Goal: Task Accomplishment & Management: Manage account settings

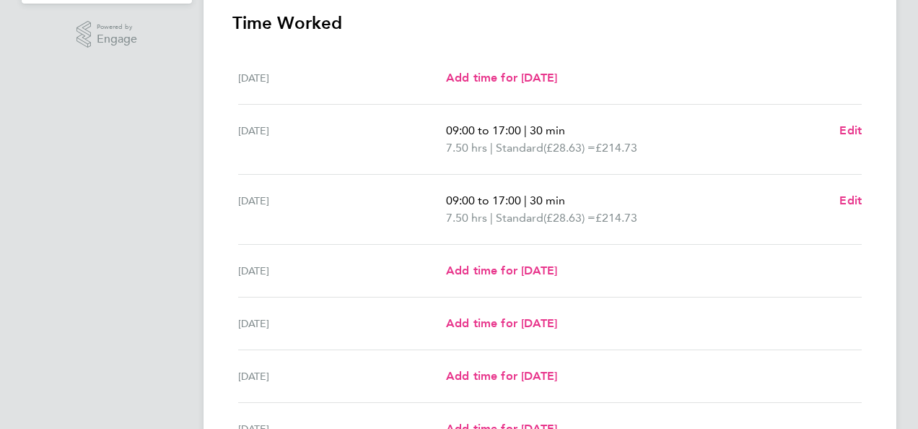
scroll to position [362, 0]
click at [853, 199] on span "Edit" at bounding box center [851, 200] width 22 height 14
select select "30"
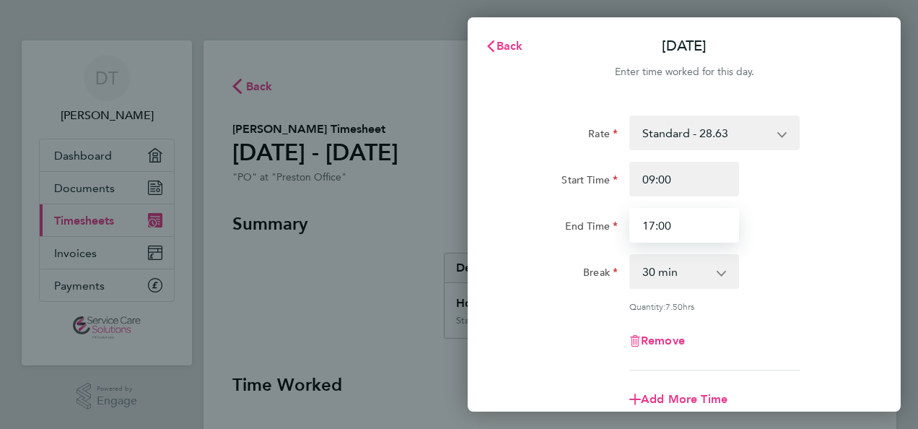
click at [651, 228] on input "17:00" at bounding box center [685, 225] width 110 height 35
click at [687, 225] on input "17:00" at bounding box center [685, 225] width 110 height 35
click at [654, 224] on input "17:00" at bounding box center [685, 225] width 110 height 35
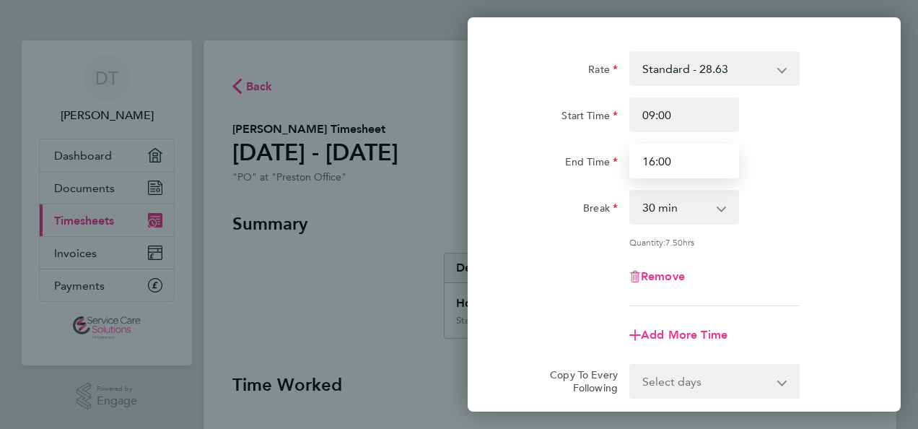
scroll to position [223, 0]
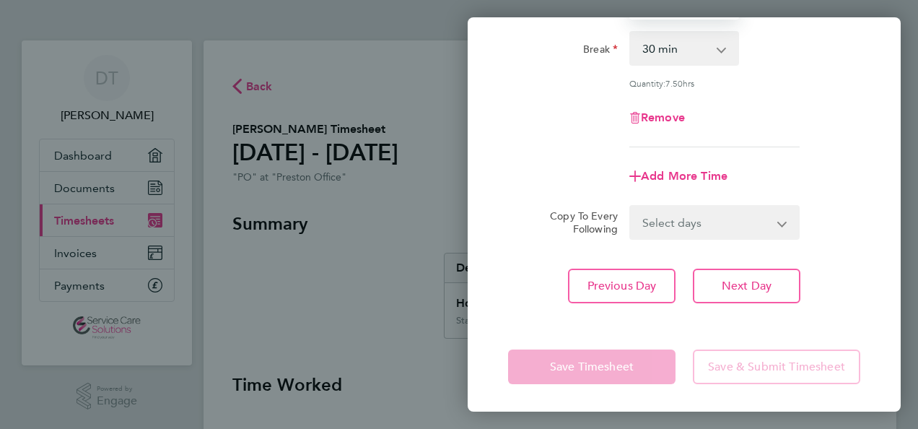
type input "16:00"
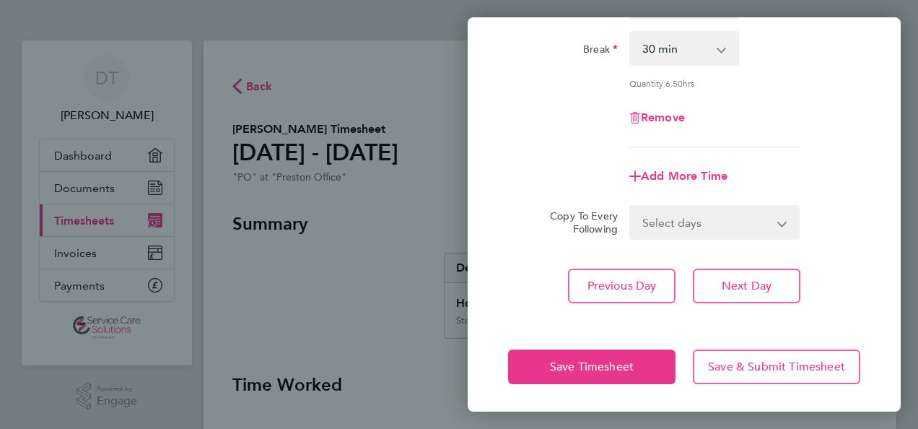
click at [599, 365] on app-form-button "Save Timesheet" at bounding box center [596, 366] width 176 height 35
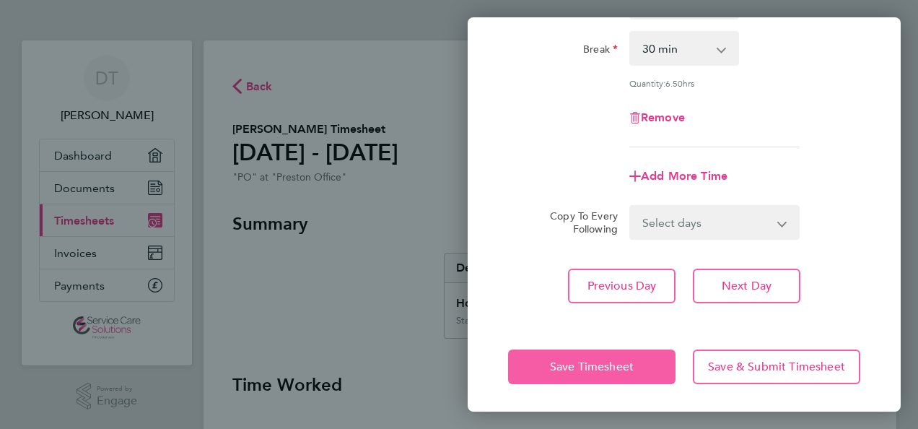
click at [599, 365] on span "Save Timesheet" at bounding box center [592, 367] width 84 height 14
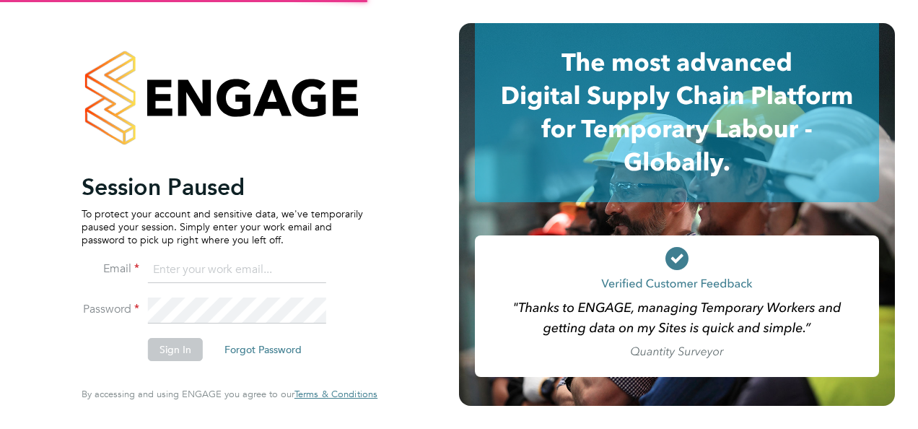
type input "[EMAIL_ADDRESS][DOMAIN_NAME]"
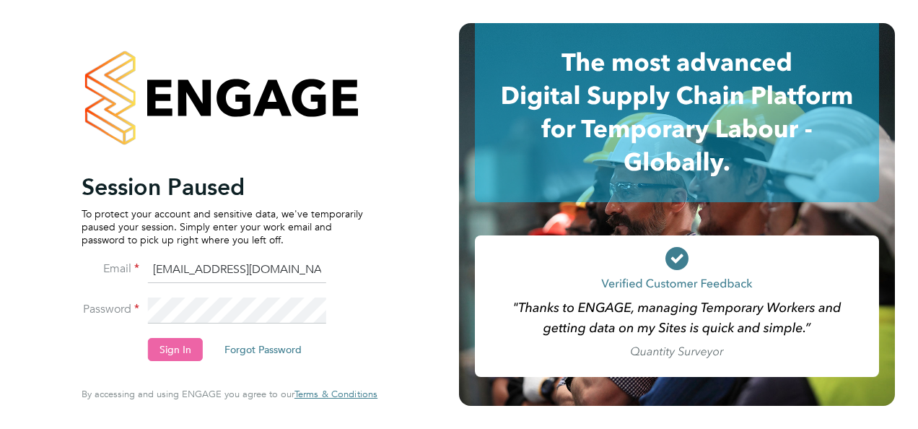
click at [173, 341] on button "Sign In" at bounding box center [175, 349] width 55 height 23
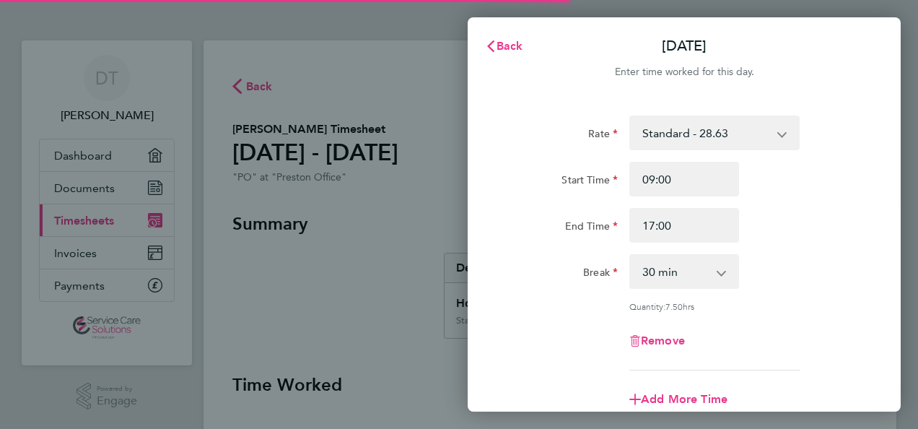
select select "30"
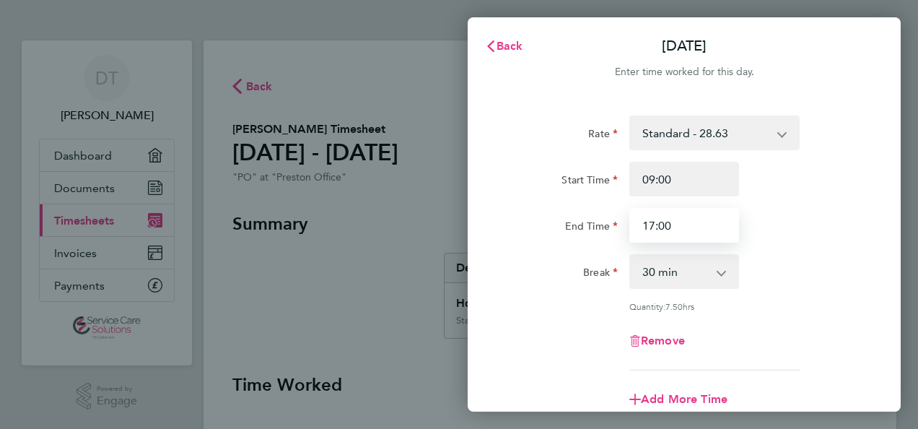
click at [654, 222] on input "17:00" at bounding box center [685, 225] width 110 height 35
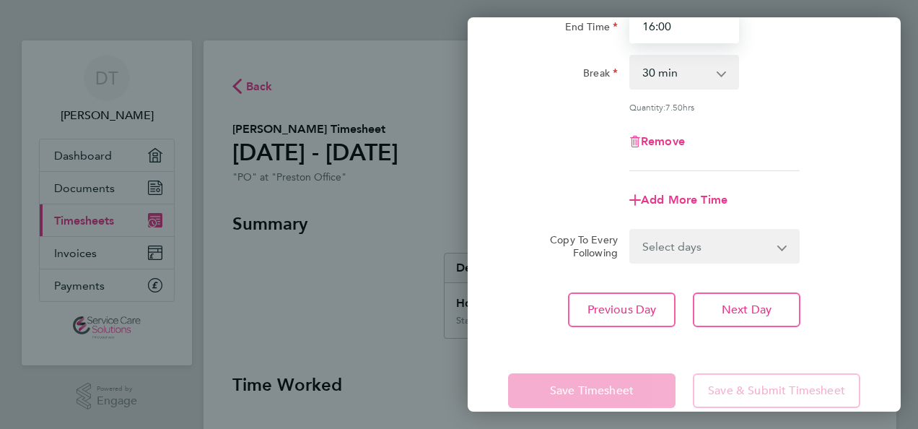
scroll to position [223, 0]
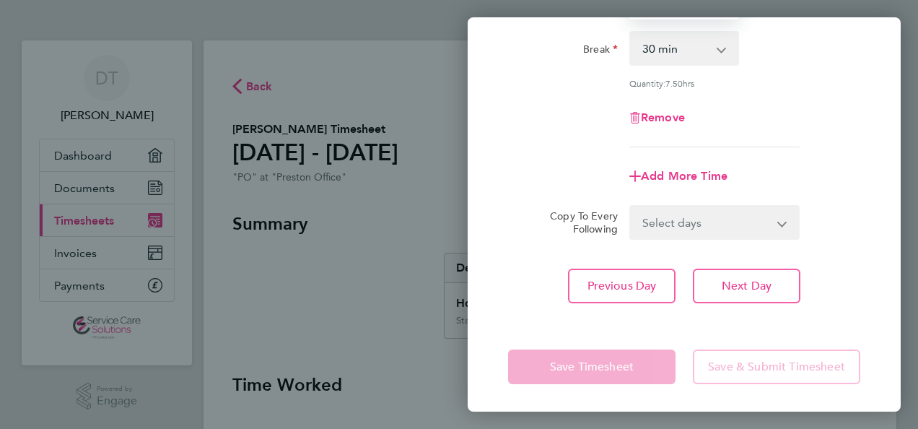
type input "16:00"
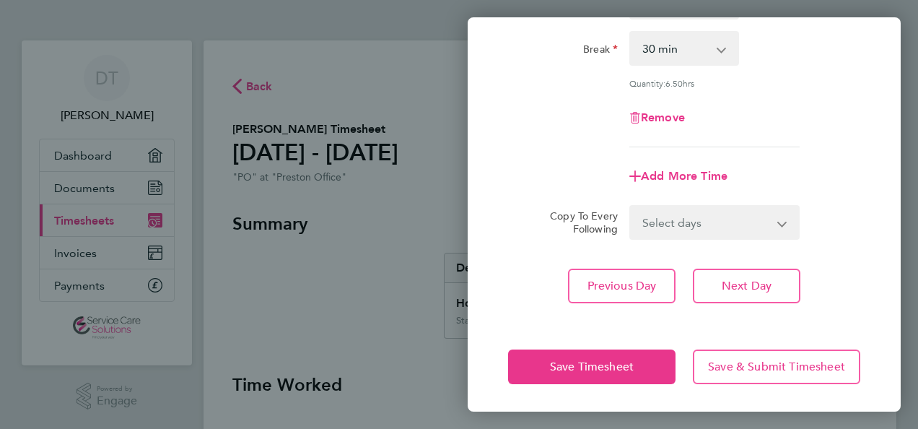
click at [619, 373] on app-form-button "Save Timesheet" at bounding box center [596, 366] width 176 height 35
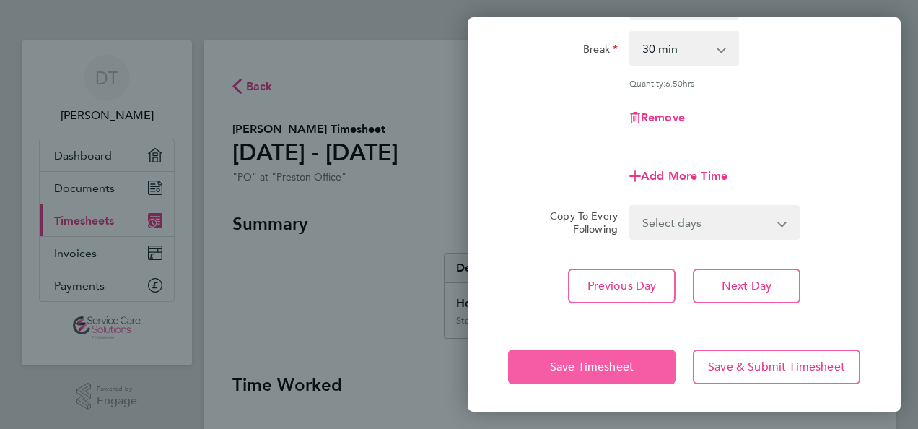
click at [619, 373] on button "Save Timesheet" at bounding box center [592, 366] width 168 height 35
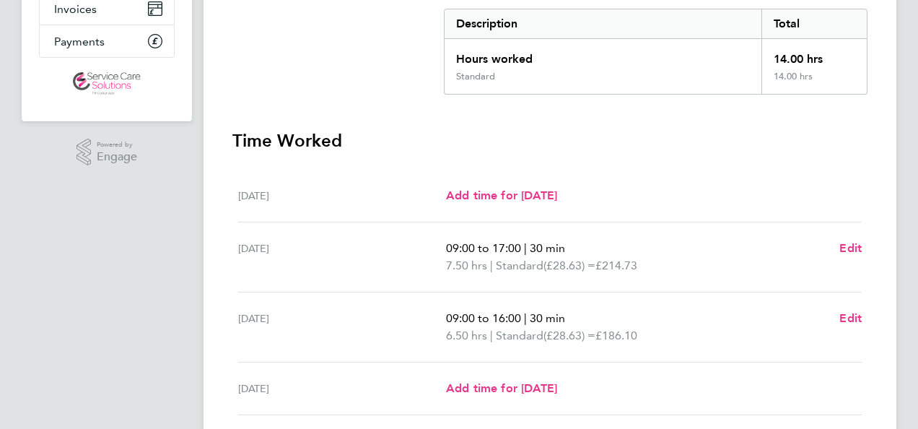
scroll to position [5, 0]
